Goal: Task Accomplishment & Management: Manage account settings

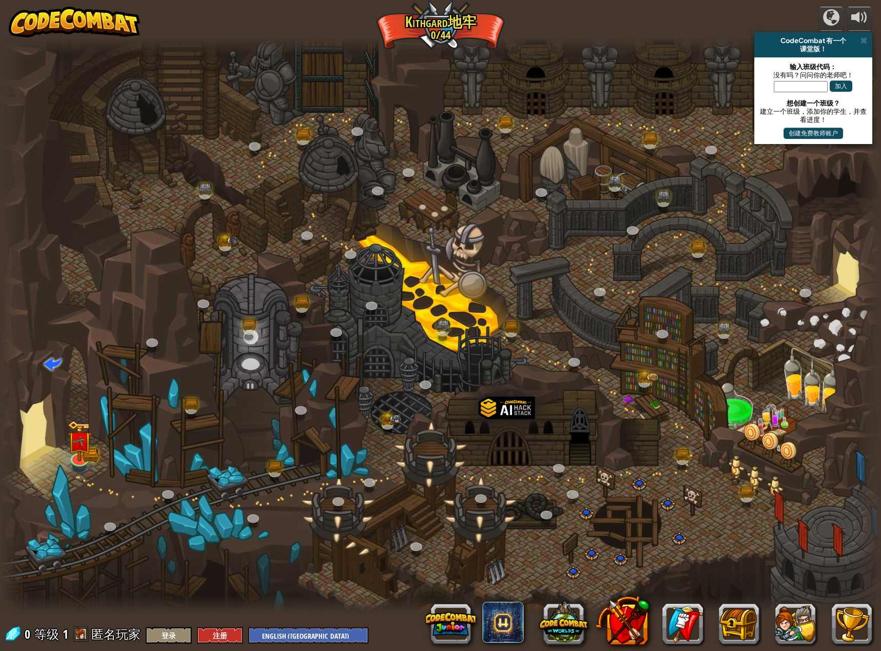
select select "zh-[PERSON_NAME]"
click at [826, 26] on div at bounding box center [831, 17] width 16 height 16
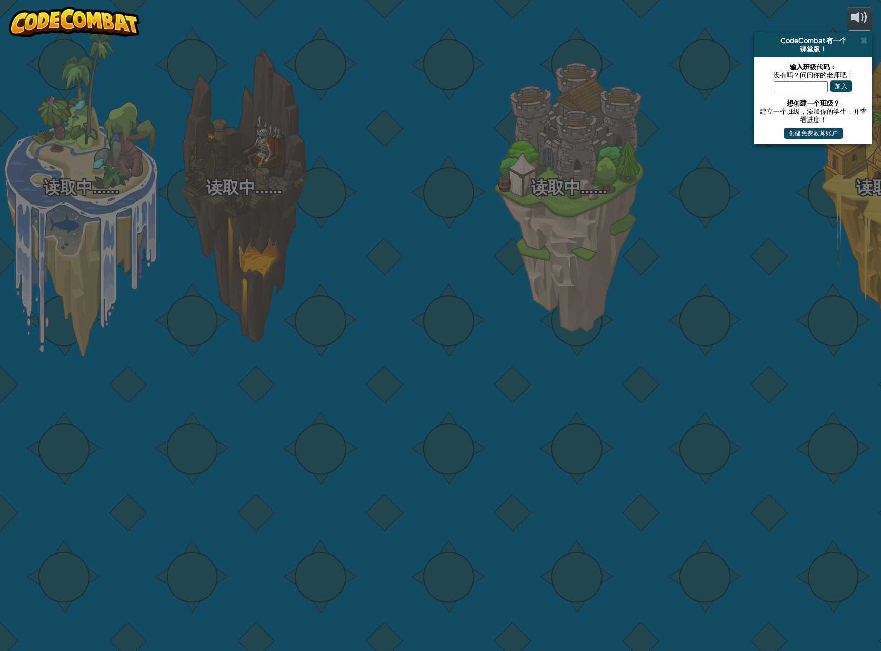
select select "zh-[PERSON_NAME]"
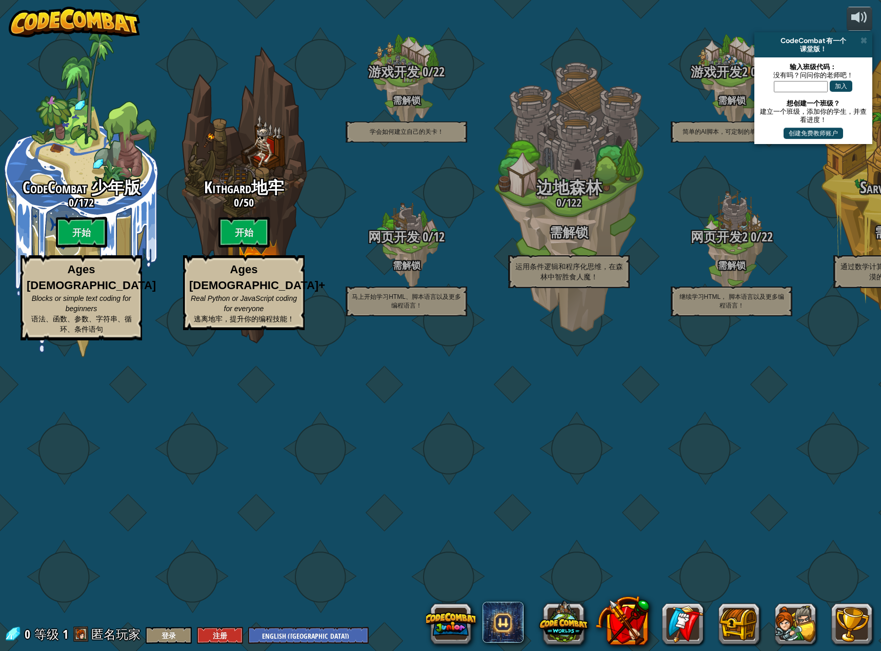
click at [667, 85] on div "CodeCombat 少年版 0 / 172 开始 Ages [DEMOGRAPHIC_DATA] Blocks or simple text coding …" at bounding box center [440, 325] width 881 height 651
click at [100, 22] on img at bounding box center [74, 22] width 131 height 31
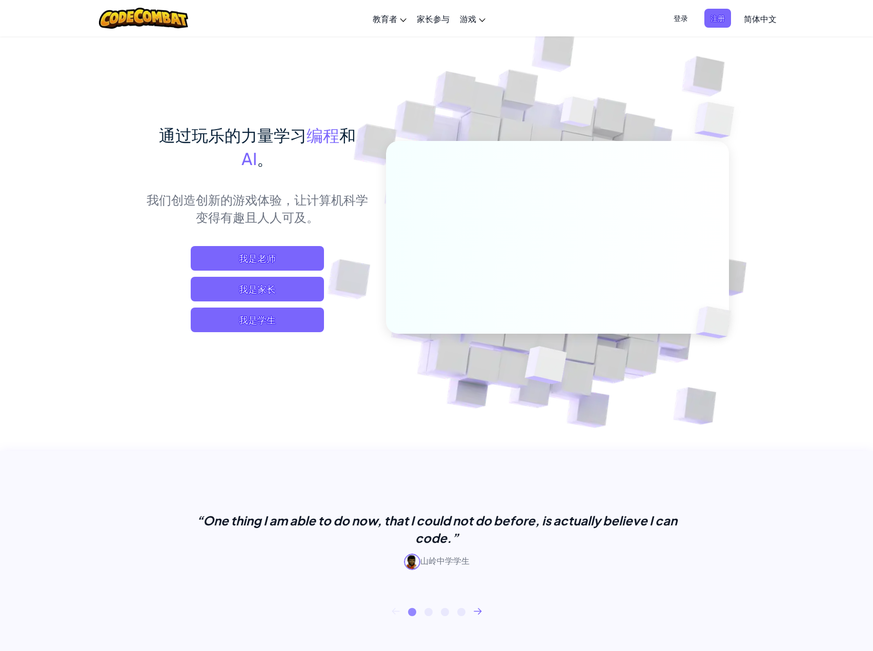
click at [680, 21] on span "登录" at bounding box center [680, 18] width 27 height 19
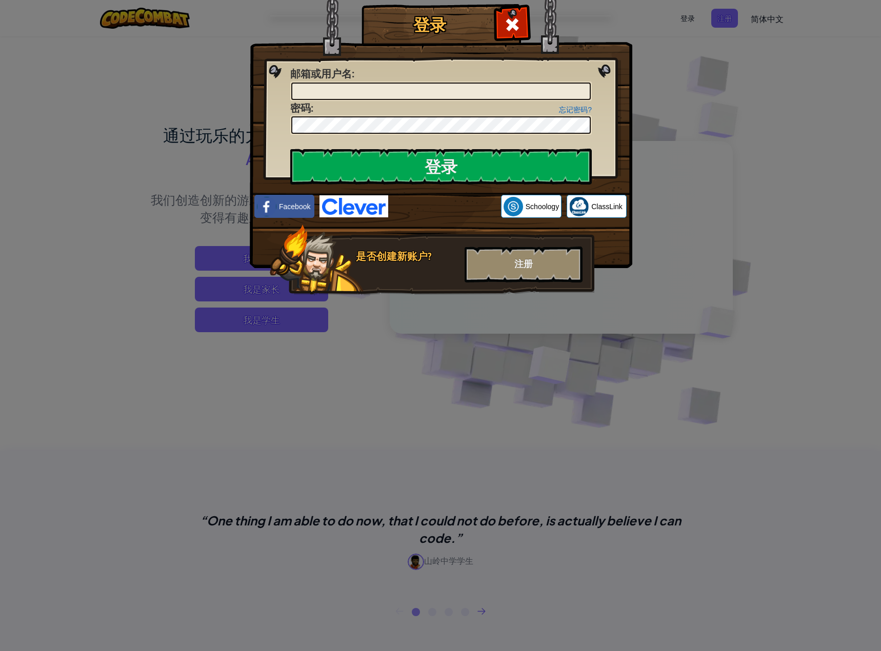
click at [352, 93] on input "邮箱或用户名 :" at bounding box center [440, 91] width 299 height 17
click at [351, 92] on input "邮箱或用户名 :" at bounding box center [440, 91] width 299 height 17
click at [352, 89] on input "邮箱或用户名 :" at bounding box center [440, 91] width 299 height 17
type input "S"
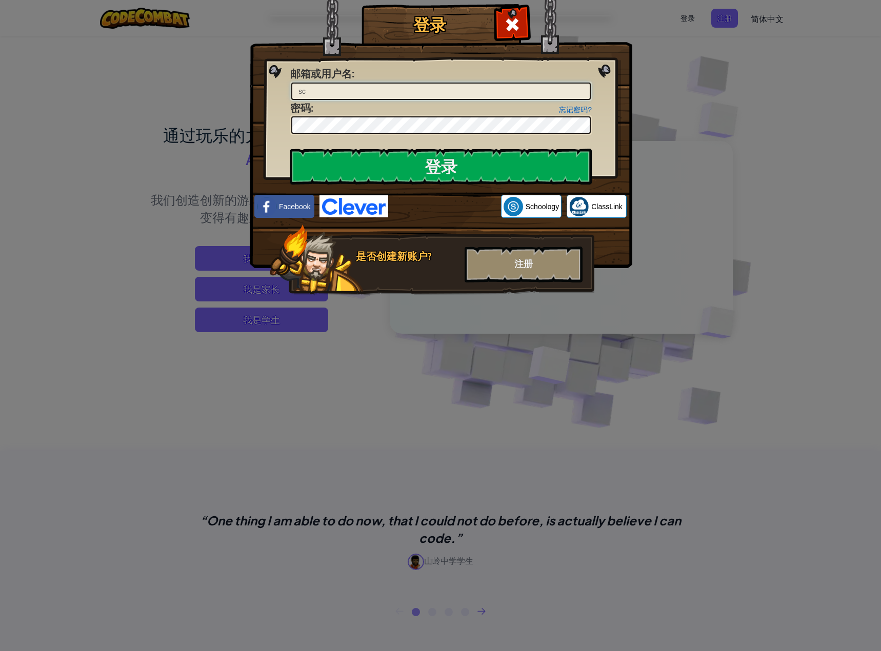
type input "s"
type input "[EMAIL_ADDRESS][DOMAIN_NAME]"
click at [457, 155] on input "登录" at bounding box center [440, 167] width 301 height 36
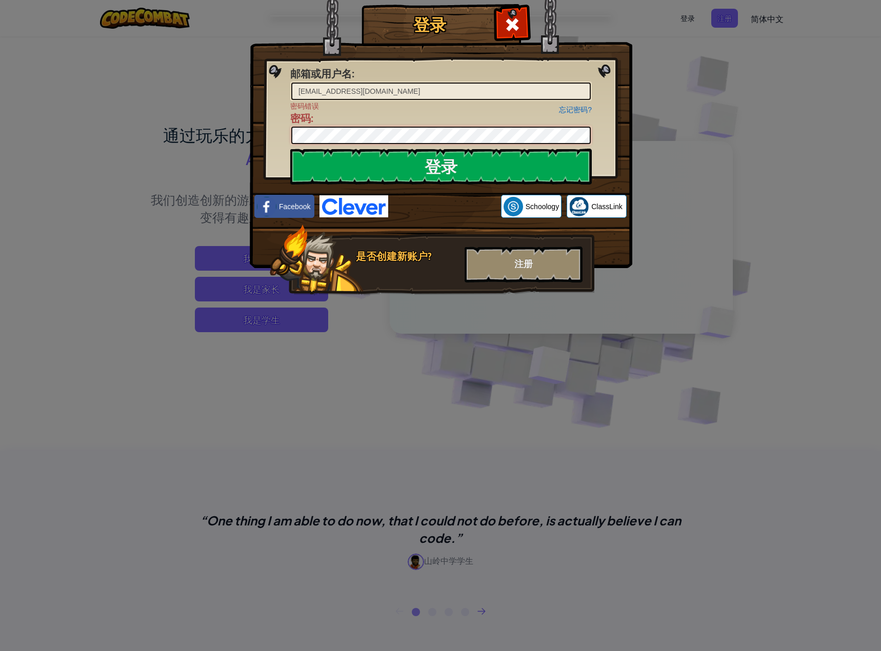
click at [125, 124] on div "登录 邮箱或用户名 : [EMAIL_ADDRESS][DOMAIN_NAME] 忘记密码? 密码错误 密码 : 登录 正在登录 Facebook Schoo…" at bounding box center [440, 325] width 881 height 651
click at [290, 149] on input "登录" at bounding box center [440, 167] width 301 height 36
click at [212, 126] on div "登录 邮箱或用户名 : [EMAIL_ADDRESS][DOMAIN_NAME] 忘记密码? 密码错误 密码 : 登录 正在登录 Facebook Schoo…" at bounding box center [440, 325] width 881 height 651
click at [290, 149] on input "登录" at bounding box center [440, 167] width 301 height 36
